Goal: Task Accomplishment & Management: Complete application form

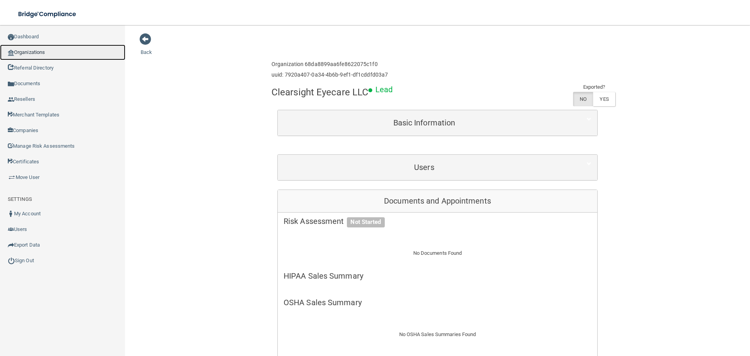
click at [54, 55] on link "Organizations" at bounding box center [62, 53] width 125 height 16
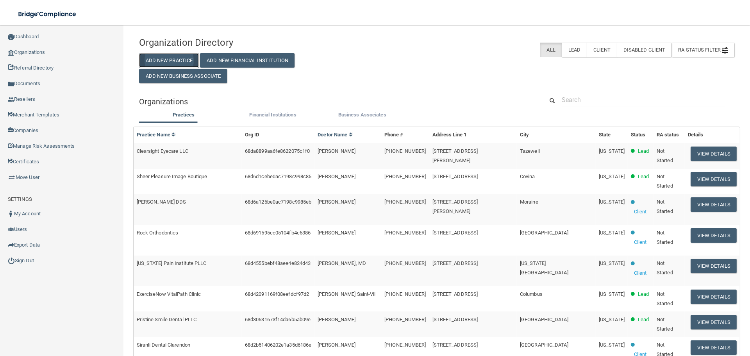
click at [172, 60] on button "Add New Practice" at bounding box center [169, 60] width 60 height 14
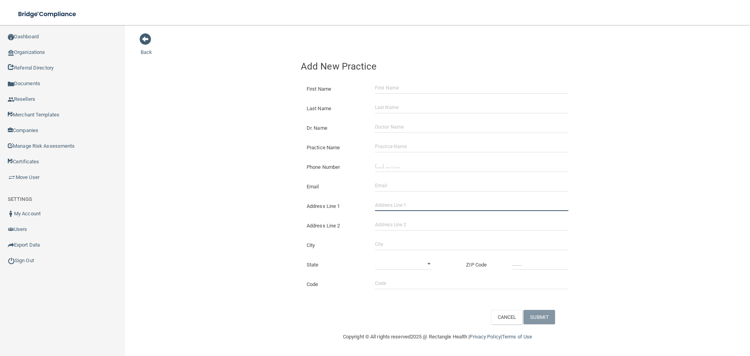
click at [417, 204] on input "Address Line 1" at bounding box center [471, 205] width 193 height 12
paste input "Bay Area Neurointensivists"
type input "Bay Area Neurointensivists"
drag, startPoint x: 402, startPoint y: 143, endPoint x: 390, endPoint y: 143, distance: 12.5
click at [402, 143] on input "Practice Name" at bounding box center [471, 147] width 193 height 12
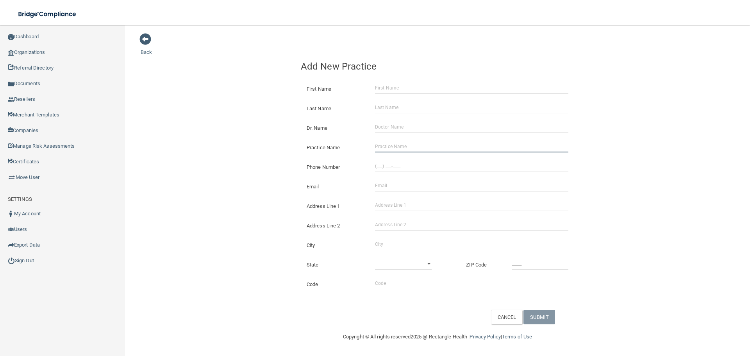
paste input "Bay Area Neurointensivists"
type input "Bay Area Neurointensivists"
drag, startPoint x: 291, startPoint y: 142, endPoint x: 256, endPoint y: 142, distance: 35.6
click at [290, 142] on div "Back Add New Practice First Name Last Name Dr. Name Practice Name Bay Area Neur…" at bounding box center [438, 179] width 594 height 292
drag, startPoint x: 408, startPoint y: 168, endPoint x: 403, endPoint y: 168, distance: 5.1
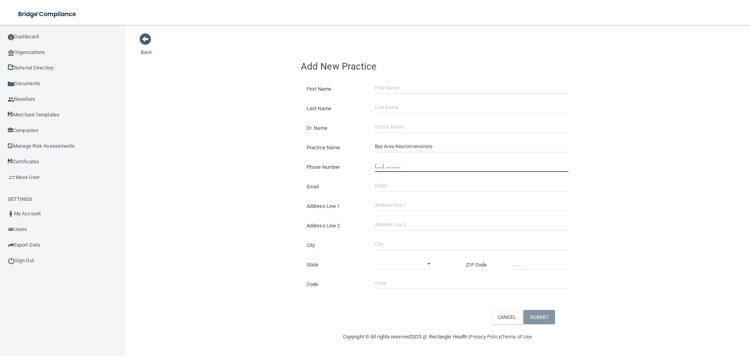
click at [408, 168] on input "(___) ___-____" at bounding box center [471, 166] width 193 height 12
paste input "510) 691-9707"
type input "[PHONE_NUMBER]"
drag, startPoint x: 252, startPoint y: 145, endPoint x: 31, endPoint y: 149, distance: 220.4
click at [252, 145] on div "Back Add New Practice First Name Last Name Dr. Name Practice Name Bay Area Neur…" at bounding box center [438, 179] width 594 height 292
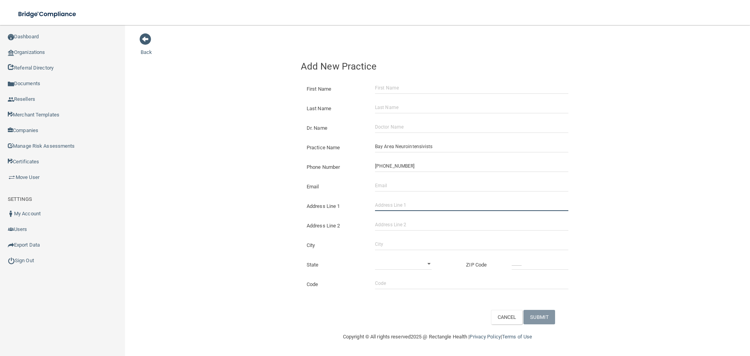
click at [412, 200] on input "Address Line 1" at bounding box center [471, 205] width 193 height 12
paste input "[STREET_ADDRESS]"
type input "[STREET_ADDRESS]"
click at [404, 238] on div "City" at bounding box center [437, 243] width 285 height 20
click at [446, 242] on input "City" at bounding box center [471, 244] width 193 height 12
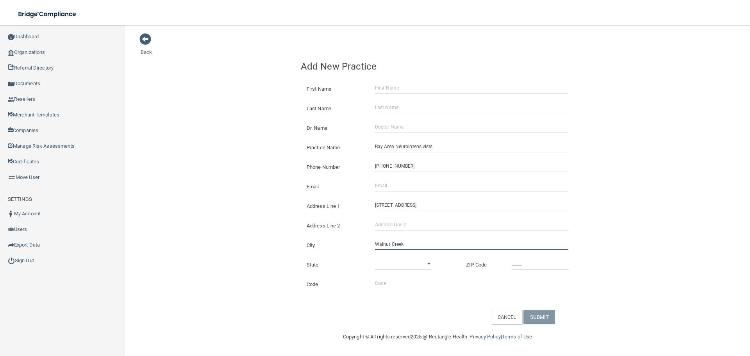
type input "Walnut Creek"
click at [406, 261] on select "[US_STATE] [US_STATE] [US_STATE] [US_STATE] [US_STATE] [US_STATE] [US_STATE] [U…" at bounding box center [403, 264] width 57 height 12
select select "4"
click at [375, 258] on select "[US_STATE] [US_STATE] [US_STATE] [US_STATE] [US_STATE] [US_STATE] [US_STATE] [U…" at bounding box center [403, 264] width 57 height 12
click at [546, 266] on input "_____" at bounding box center [540, 264] width 57 height 12
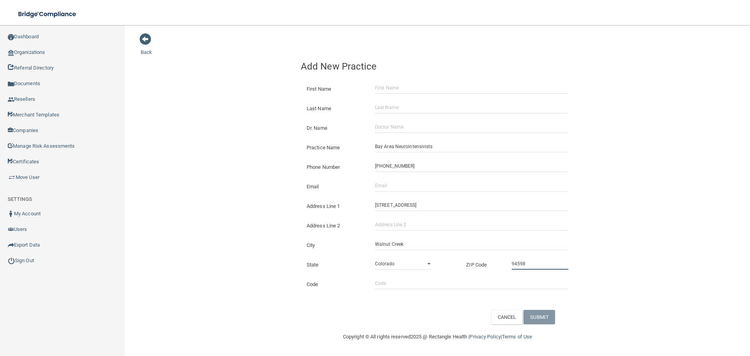
type input "94598"
drag, startPoint x: 414, startPoint y: 187, endPoint x: 363, endPoint y: 187, distance: 51.2
click at [414, 187] on input "Email" at bounding box center [471, 186] width 193 height 12
paste input "[PERSON_NAME][EMAIL_ADDRESS][DOMAIN_NAME]"
type input "[PERSON_NAME][EMAIL_ADDRESS][DOMAIN_NAME]"
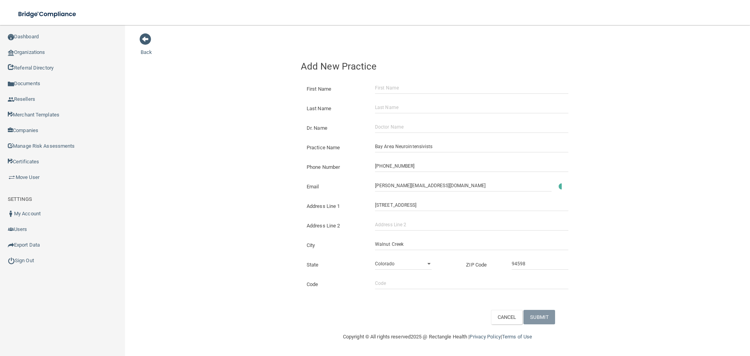
click at [242, 175] on div "Back Add New Practice First Name Last Name Dr. Name Practice Name [GEOGRAPHIC_D…" at bounding box center [438, 179] width 594 height 292
click at [385, 91] on input "First Name" at bounding box center [471, 88] width 193 height 12
paste input "Select Item 1 [PERSON_NAME]"
drag, startPoint x: 408, startPoint y: 92, endPoint x: 110, endPoint y: 90, distance: 297.4
click at [157, 94] on div "Back Add New Practice First Name Select Item 1 [PERSON_NAME] Last Name Dr. Name…" at bounding box center [438, 179] width 594 height 292
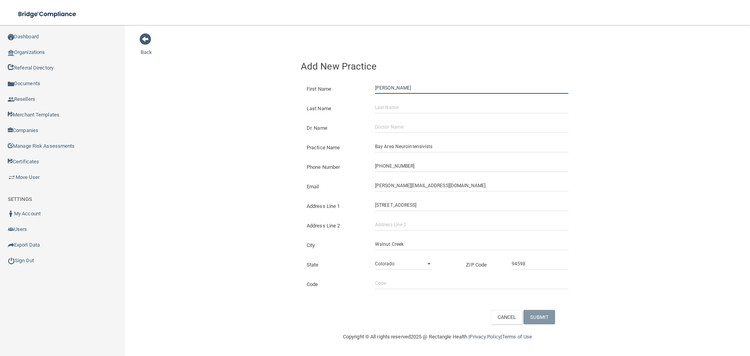
click at [415, 86] on input "[PERSON_NAME]" at bounding box center [471, 88] width 193 height 12
type input "Lashini"
click at [404, 105] on input "Last Name" at bounding box center [471, 108] width 193 height 12
paste input "[PERSON_NAME]"
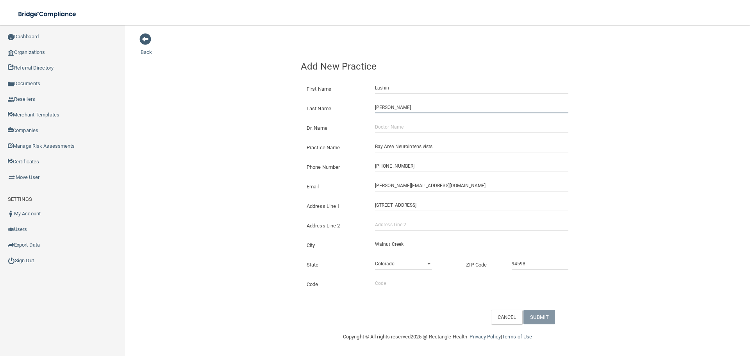
type input "[PERSON_NAME]"
click at [389, 124] on input "Dr. Name" at bounding box center [471, 127] width 193 height 12
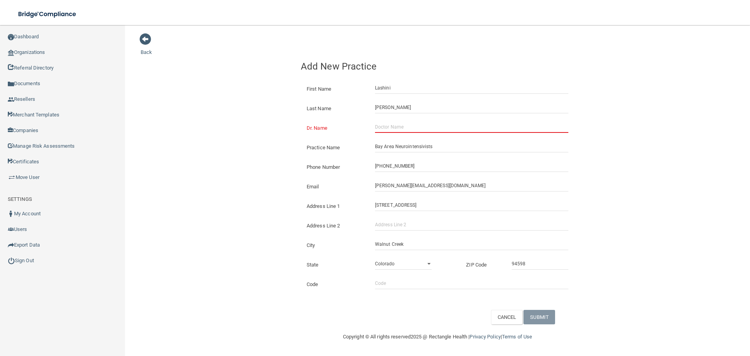
drag, startPoint x: 417, startPoint y: 129, endPoint x: 397, endPoint y: 129, distance: 20.3
click at [417, 129] on input "Dr. Name" at bounding box center [471, 127] width 193 height 12
paste input "[PERSON_NAME]"
type input "[PERSON_NAME]"
click at [240, 129] on div "Back Add New Practice First Name [PERSON_NAME] Last Name [PERSON_NAME] Dr. Name…" at bounding box center [438, 179] width 594 height 292
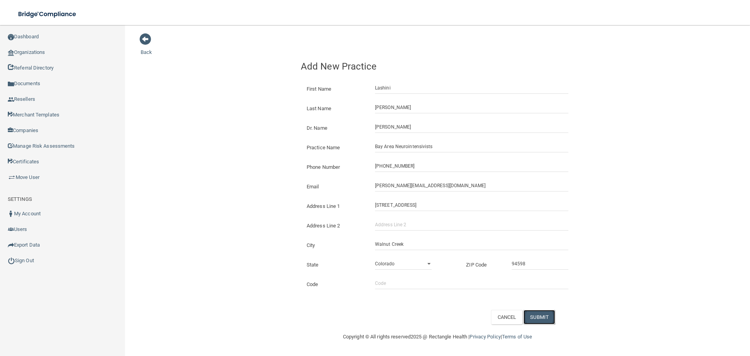
click at [542, 323] on button "SUBMIT" at bounding box center [540, 317] width 32 height 14
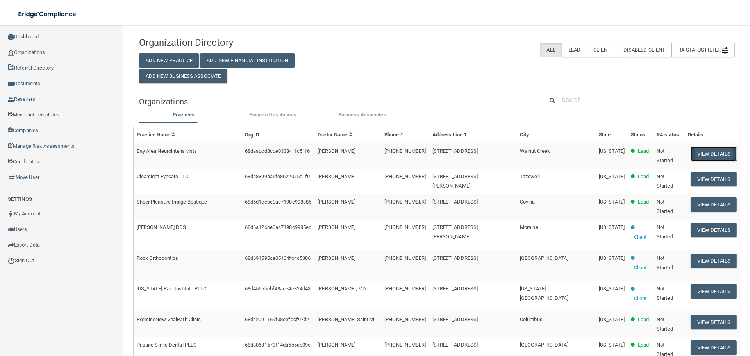
click at [691, 150] on button "View Details" at bounding box center [714, 154] width 46 height 14
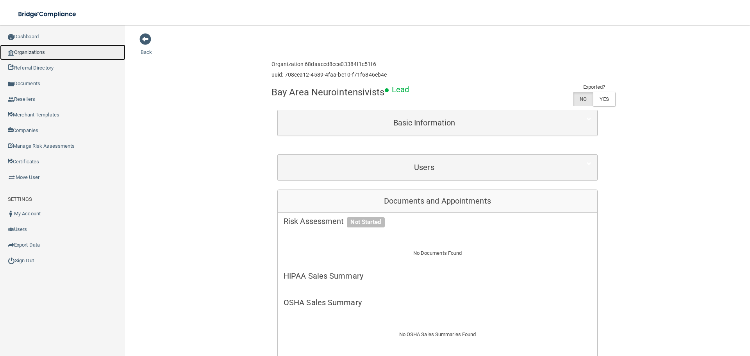
click at [49, 52] on link "Organizations" at bounding box center [62, 53] width 125 height 16
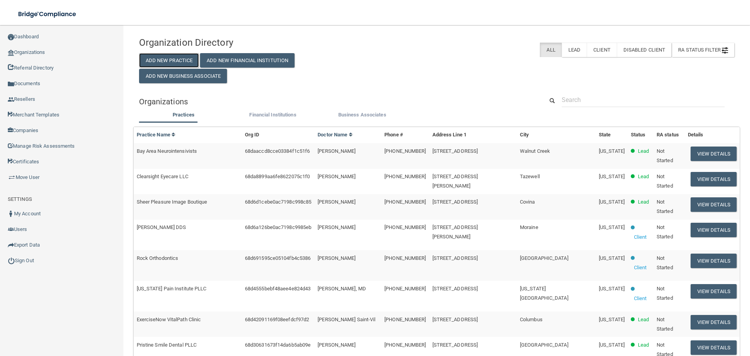
drag, startPoint x: 157, startPoint y: 55, endPoint x: 130, endPoint y: 60, distance: 27.4
click at [157, 55] on button "Add New Practice" at bounding box center [169, 60] width 60 height 14
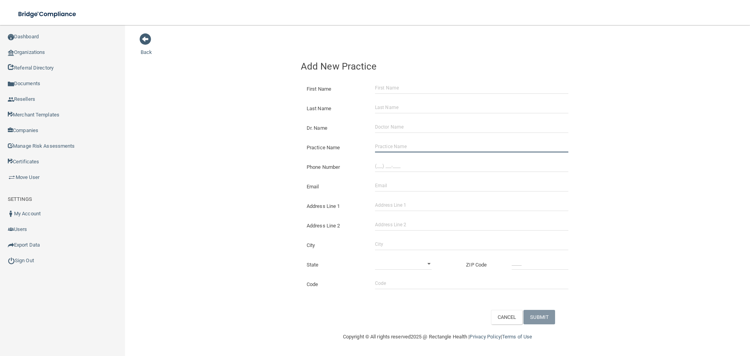
click at [391, 146] on input "Practice Name" at bounding box center [471, 147] width 193 height 12
paste input "Dental Aid - [GEOGRAPHIC_DATA]"
type input "Dental Aid - [GEOGRAPHIC_DATA]"
click at [399, 168] on input "(___) ___-____" at bounding box center [471, 166] width 193 height 12
paste input "719) 589-9691"
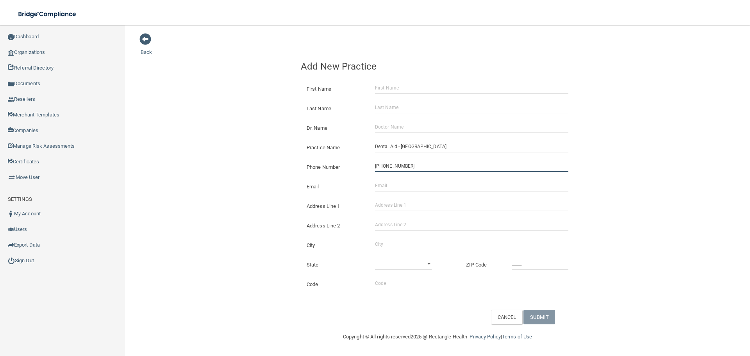
type input "[PHONE_NUMBER]"
drag, startPoint x: 248, startPoint y: 150, endPoint x: 195, endPoint y: 156, distance: 53.8
click at [246, 150] on div "Back Add New Practice First Name Last Name Dr. Name Practice Name Dental Aid - …" at bounding box center [438, 179] width 594 height 292
drag, startPoint x: 375, startPoint y: 204, endPoint x: 388, endPoint y: 212, distance: 15.2
click at [375, 204] on input "Address Line 1" at bounding box center [471, 205] width 193 height 12
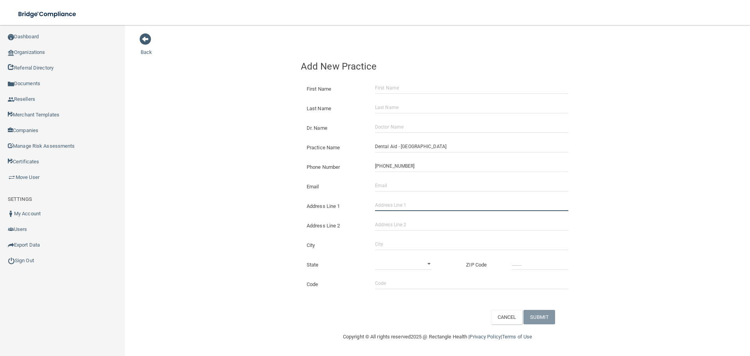
paste input "[STREET_ADDRESS]"
type input "[STREET_ADDRESS]"
click at [395, 240] on input "City" at bounding box center [471, 244] width 193 height 12
type input "Alamosa"
click at [387, 261] on select "[US_STATE] [US_STATE] [US_STATE] [US_STATE] [US_STATE] [US_STATE] [US_STATE] [U…" at bounding box center [403, 264] width 57 height 12
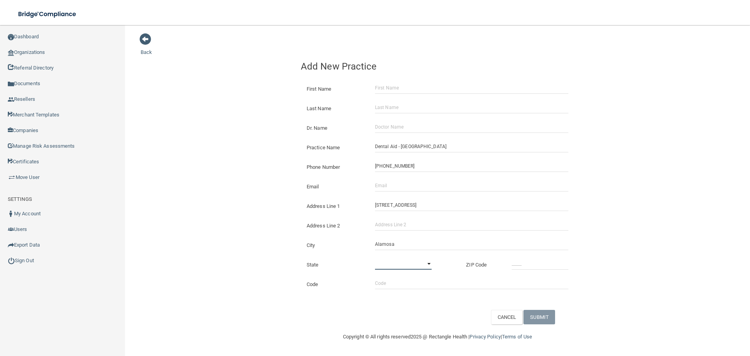
select select "5"
click at [375, 258] on select "[US_STATE] [US_STATE] [US_STATE] [US_STATE] [US_STATE] [US_STATE] [US_STATE] [U…" at bounding box center [403, 264] width 57 height 12
click at [507, 264] on div at bounding box center [540, 264] width 68 height 12
click at [515, 264] on input "_____" at bounding box center [540, 264] width 57 height 12
type input "81101"
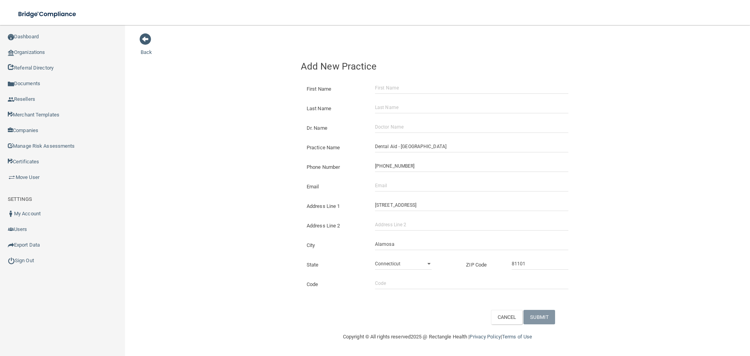
click at [177, 207] on div "Back Add New Practice First Name Last Name Dr. Name Practice Name Dental Aid - …" at bounding box center [438, 179] width 594 height 292
click at [394, 188] on input "Email" at bounding box center [471, 186] width 193 height 12
paste input "[EMAIL_ADDRESS][DOMAIN_NAME]"
drag, startPoint x: 386, startPoint y: 185, endPoint x: 286, endPoint y: 188, distance: 100.9
click at [286, 188] on div "Back Add New Practice First Name Last Name Dr. Name Practice Name Dental Aid - …" at bounding box center [438, 179] width 594 height 292
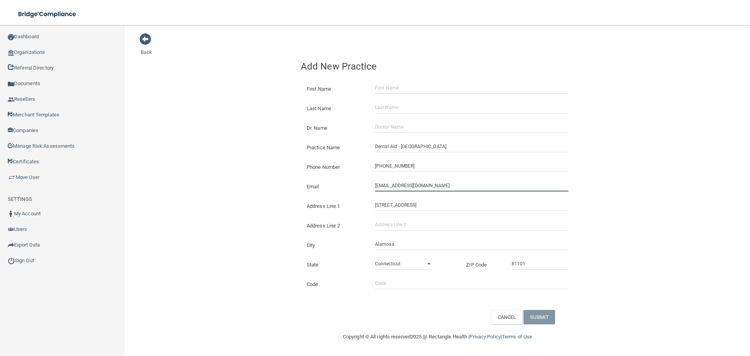
type input "[EMAIL_ADDRESS][DOMAIN_NAME]"
click at [266, 179] on div "Back Add New Practice First Name Last Name Dr. Name Practice Name Dental Aid - …" at bounding box center [438, 179] width 594 height 292
click at [424, 122] on input "Dr. Name" at bounding box center [471, 127] width 193 height 12
paste input "[PERSON_NAME]"
click at [384, 123] on input "[PERSON_NAME]" at bounding box center [471, 127] width 193 height 12
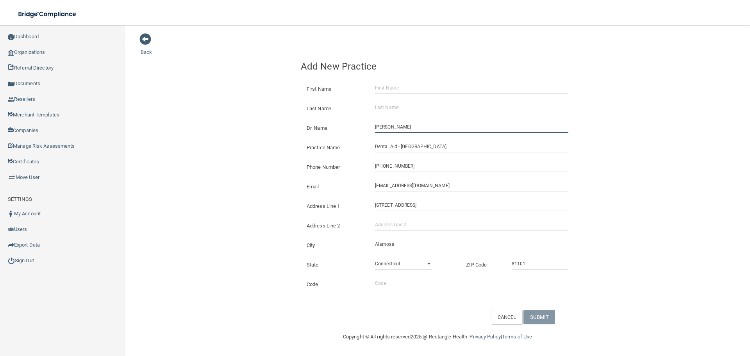
drag, startPoint x: 386, startPoint y: 127, endPoint x: 336, endPoint y: 126, distance: 50.0
click at [338, 121] on div "Dr. Name [PERSON_NAME]" at bounding box center [438, 121] width 274 height 0
type input "[PERSON_NAME]"
click at [399, 85] on input "First Name" at bounding box center [471, 88] width 193 height 12
paste input "[PERSON_NAME]"
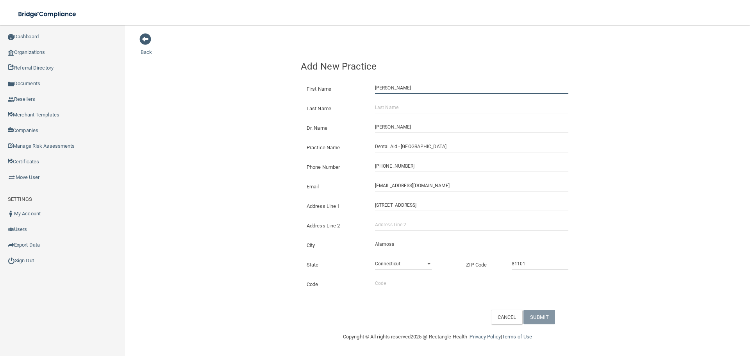
click at [399, 86] on input "[PERSON_NAME]" at bounding box center [471, 88] width 193 height 12
type input "[PERSON_NAME]"
click at [397, 108] on input "Last Name" at bounding box center [471, 108] width 193 height 12
paste input "[PERSON_NAME]"
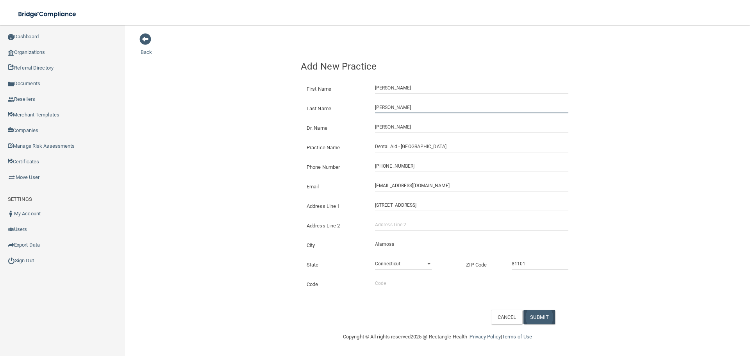
type input "[PERSON_NAME]"
click at [547, 312] on button "SUBMIT" at bounding box center [540, 317] width 32 height 14
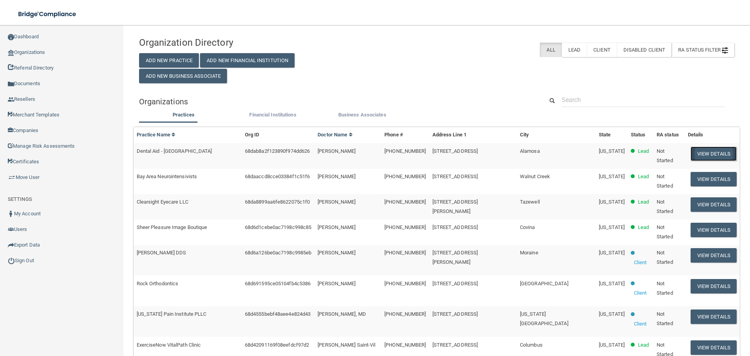
click at [719, 148] on button "View Details" at bounding box center [714, 154] width 46 height 14
